Goal: Task Accomplishment & Management: Use online tool/utility

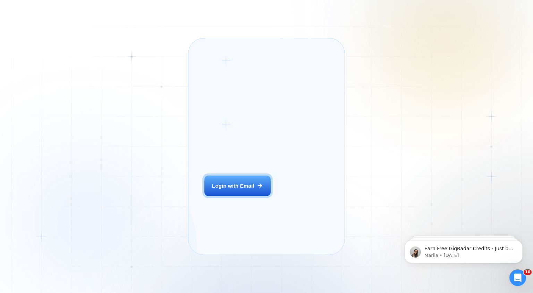
click at [240, 164] on p "AI Business Manager for Agencies" at bounding box center [243, 160] width 78 height 7
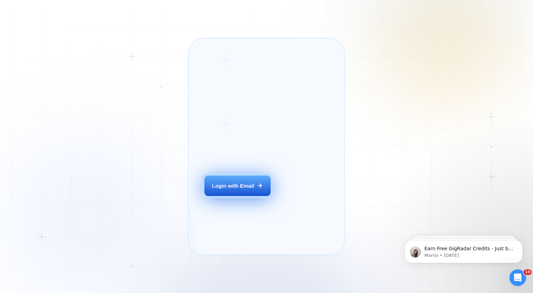
click at [242, 189] on div "Login with Email" at bounding box center [233, 185] width 42 height 7
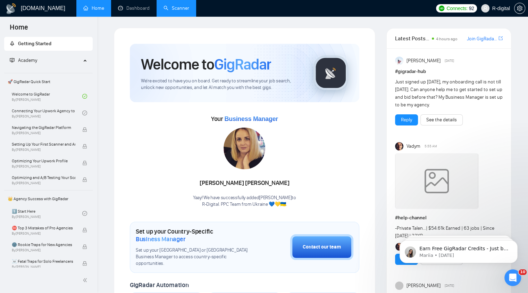
click at [184, 5] on link "Scanner" at bounding box center [176, 8] width 26 height 6
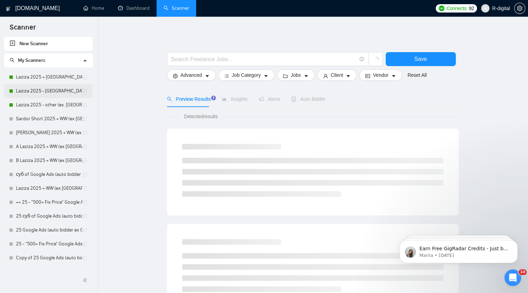
click at [48, 96] on link "Laziza 2025 - Europe" at bounding box center [49, 91] width 66 height 14
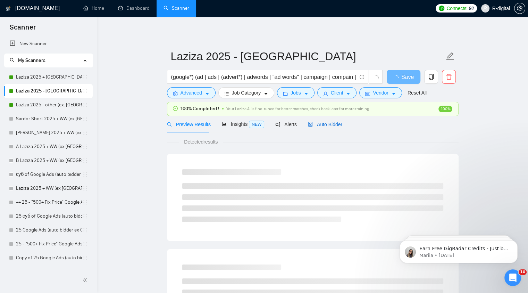
click at [326, 122] on span "Auto Bidder" at bounding box center [325, 124] width 34 height 6
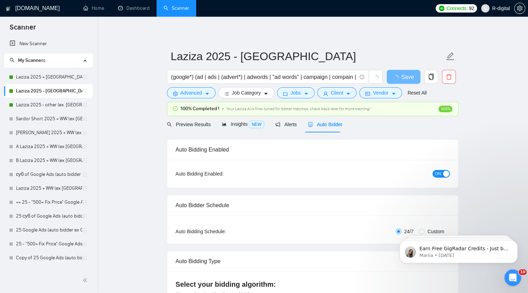
radio input "false"
radio input "true"
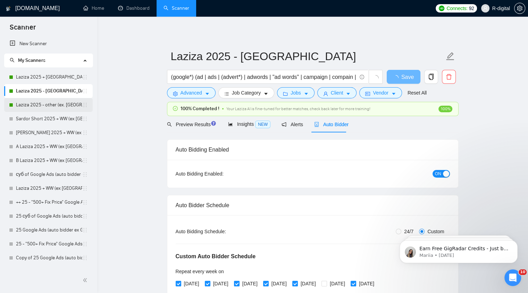
click at [53, 104] on link "Laziza 2025 - other (ex. USA, CA, AU, Europe)" at bounding box center [49, 105] width 66 height 14
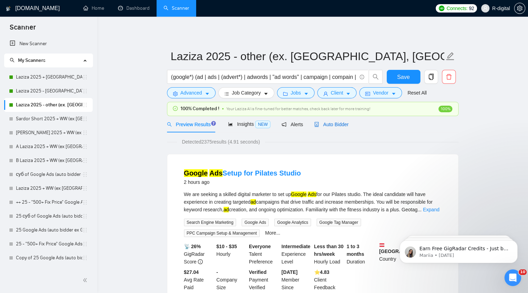
click at [330, 124] on span "Auto Bidder" at bounding box center [331, 124] width 34 height 6
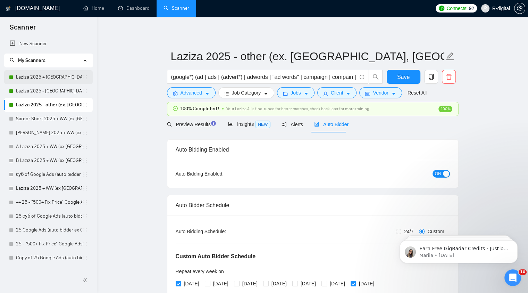
click at [30, 78] on link "Laziza 2025 + USA, CA, AU" at bounding box center [49, 77] width 66 height 14
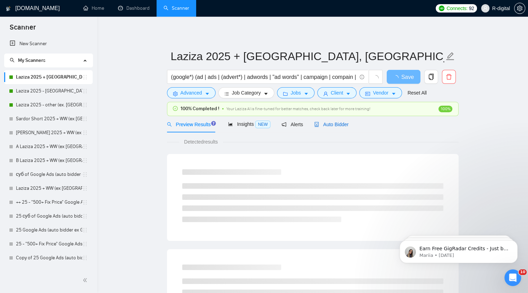
click at [335, 125] on span "Auto Bidder" at bounding box center [331, 124] width 34 height 6
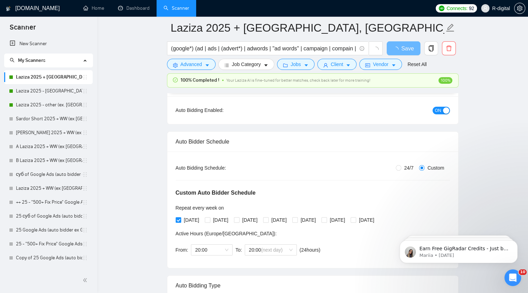
scroll to position [69, 0]
click at [210, 220] on span at bounding box center [208, 220] width 6 height 6
click at [210, 220] on input "Tuesday" at bounding box center [207, 219] width 5 height 5
checkbox input "true"
click at [239, 219] on input "Wednesday" at bounding box center [236, 219] width 5 height 5
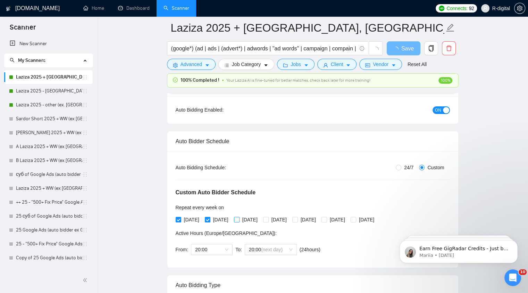
checkbox input "true"
click at [355, 221] on input "Sunday" at bounding box center [352, 219] width 5 height 5
checkbox input "true"
click at [399, 49] on span "Save" at bounding box center [403, 48] width 12 height 9
